Goal: Information Seeking & Learning: Learn about a topic

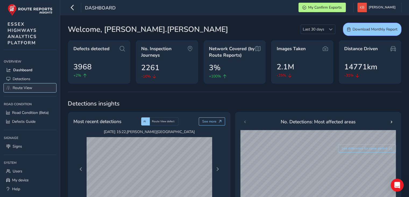
click at [18, 86] on span "Route View" at bounding box center [23, 87] width 20 height 5
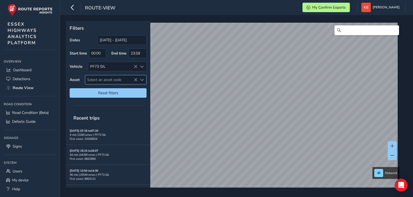
click at [97, 79] on span "Select an asset code" at bounding box center [111, 79] width 52 height 9
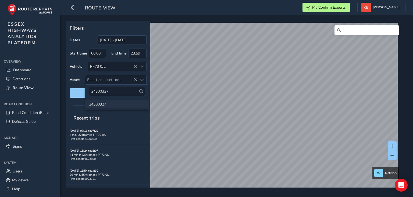
type input "24300327"
click at [103, 104] on li "24300327" at bounding box center [117, 104] width 64 height 8
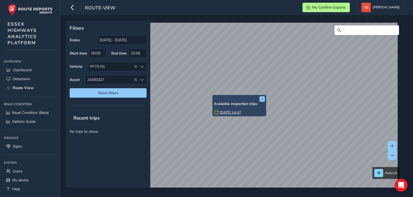
click at [223, 111] on link "[DATE] 14:47" at bounding box center [231, 112] width 22 height 5
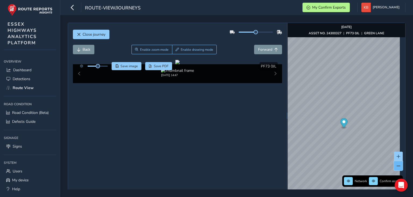
click at [397, 165] on span at bounding box center [399, 166] width 4 height 4
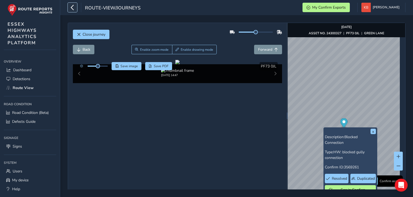
click at [73, 7] on icon "button" at bounding box center [73, 7] width 6 height 9
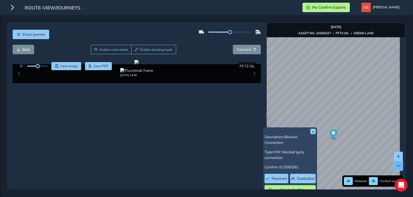
click at [398, 165] on button at bounding box center [398, 165] width 9 height 9
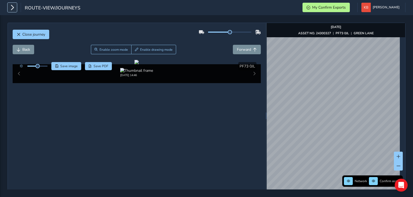
click at [12, 10] on icon "button" at bounding box center [12, 7] width 6 height 9
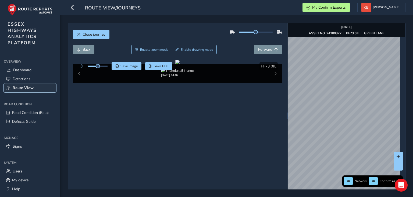
click at [14, 86] on span "Route View" at bounding box center [23, 87] width 21 height 5
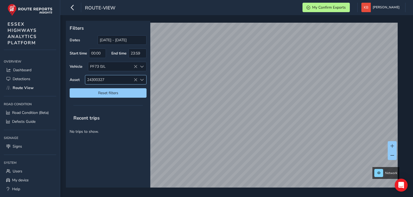
click at [97, 82] on span "24300327" at bounding box center [111, 79] width 52 height 9
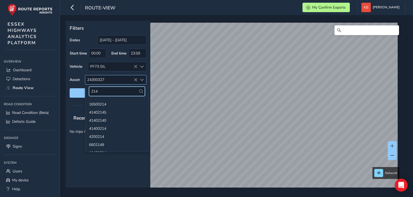
type input "214"
click at [135, 78] on icon at bounding box center [136, 80] width 4 height 4
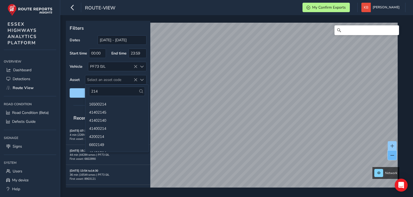
click at [391, 151] on button at bounding box center [392, 154] width 9 height 9
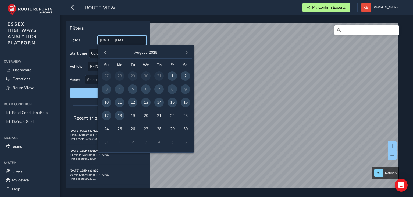
click at [118, 40] on input "[DATE] - [DATE]" at bounding box center [122, 39] width 49 height 9
click at [106, 51] on span "button" at bounding box center [106, 53] width 4 height 4
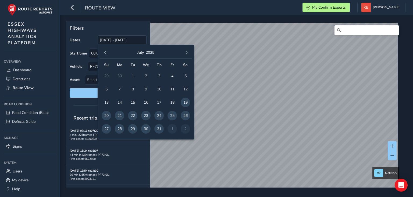
click at [106, 51] on span "button" at bounding box center [106, 53] width 4 height 4
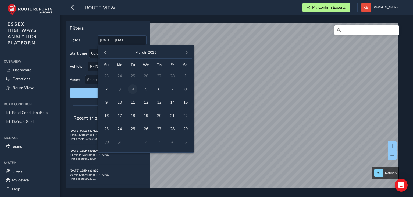
click at [132, 88] on span "4" at bounding box center [132, 88] width 9 height 9
click at [187, 54] on button "button" at bounding box center [187, 53] width 8 height 8
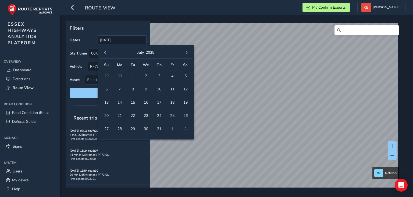
click at [187, 54] on button "button" at bounding box center [187, 53] width 8 height 8
click at [121, 114] on span "18" at bounding box center [119, 115] width 9 height 9
type input "[DATE] - [DATE]"
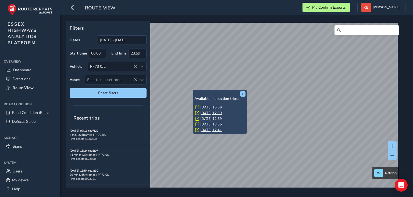
click at [206, 105] on link "[DATE] 15:06" at bounding box center [212, 107] width 22 height 5
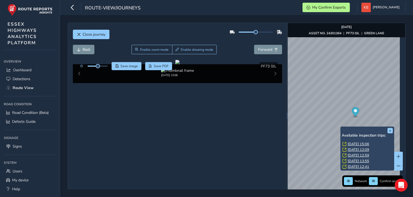
click at [352, 150] on link "[DATE] 12:09" at bounding box center [359, 149] width 22 height 5
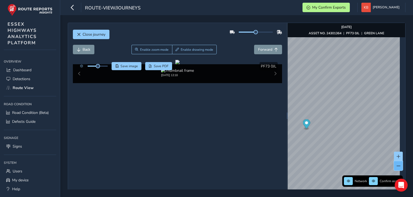
click at [394, 165] on button at bounding box center [398, 165] width 9 height 9
click at [276, 158] on div "Close journey Back Enable zoom mode Enable drawing mode Forward Click and Drag …" at bounding box center [237, 115] width 338 height 185
click at [394, 163] on button at bounding box center [398, 165] width 9 height 9
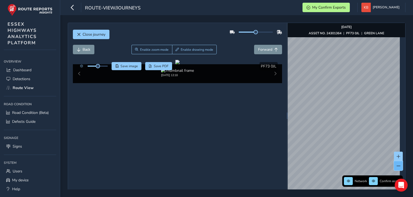
click at [394, 163] on button at bounding box center [398, 165] width 9 height 9
click at [328, 114] on img "Preview frame" at bounding box center [334, 112] width 13 height 4
click at [397, 164] on span at bounding box center [399, 166] width 4 height 4
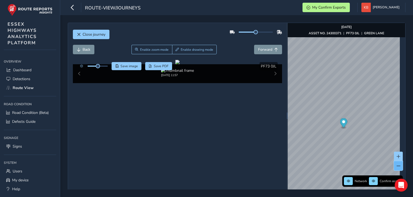
click at [397, 164] on span at bounding box center [399, 166] width 4 height 4
click at [396, 163] on button at bounding box center [398, 165] width 9 height 9
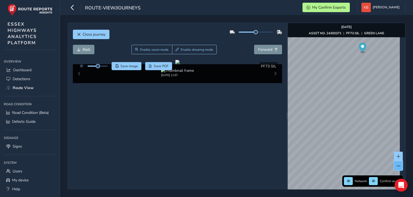
click at [396, 163] on button at bounding box center [398, 165] width 9 height 9
click at [72, 10] on icon "button" at bounding box center [73, 7] width 6 height 9
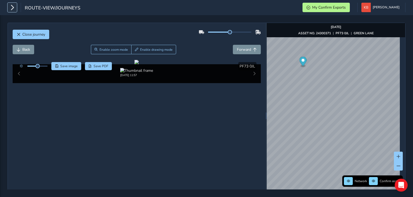
click at [9, 9] on icon "button" at bounding box center [12, 7] width 6 height 9
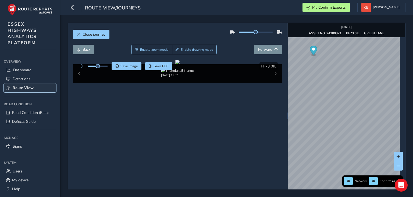
click at [20, 89] on span "Route View" at bounding box center [23, 87] width 21 height 5
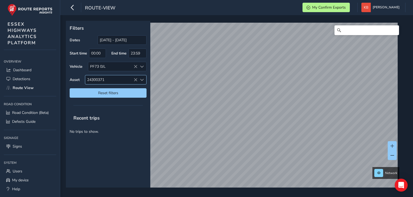
click at [134, 78] on icon at bounding box center [136, 80] width 4 height 4
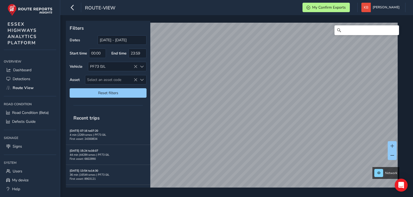
click at [343, 35] on div at bounding box center [235, 108] width 334 height 171
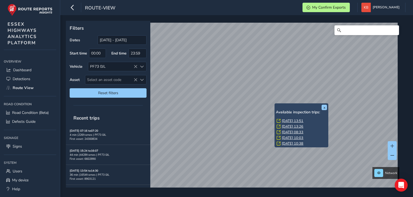
click at [286, 120] on link "[DATE] 13:51" at bounding box center [293, 120] width 22 height 5
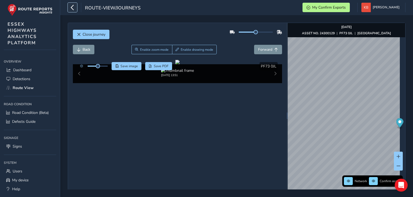
click at [73, 7] on icon "button" at bounding box center [73, 7] width 6 height 9
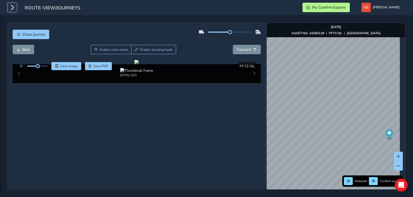
click at [12, 8] on icon "button" at bounding box center [12, 7] width 6 height 9
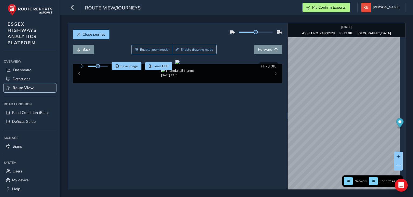
click at [15, 86] on span "Route View" at bounding box center [23, 87] width 21 height 5
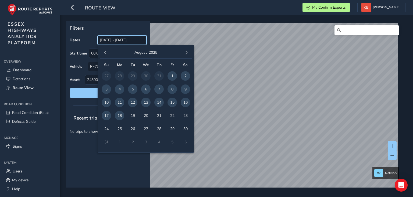
click at [116, 40] on input "[DATE] - [DATE]" at bounding box center [122, 39] width 49 height 9
click at [145, 41] on input "[DATE] - [DATE]" at bounding box center [122, 39] width 49 height 9
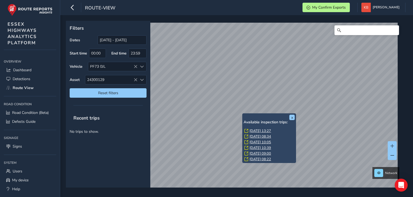
click at [254, 129] on link "[DATE] 13:27" at bounding box center [261, 130] width 22 height 5
